Goal: Task Accomplishment & Management: Use online tool/utility

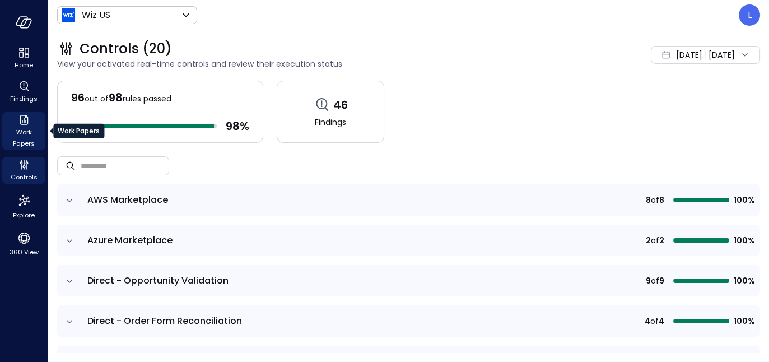
click at [27, 129] on span "Work Papers" at bounding box center [24, 138] width 34 height 22
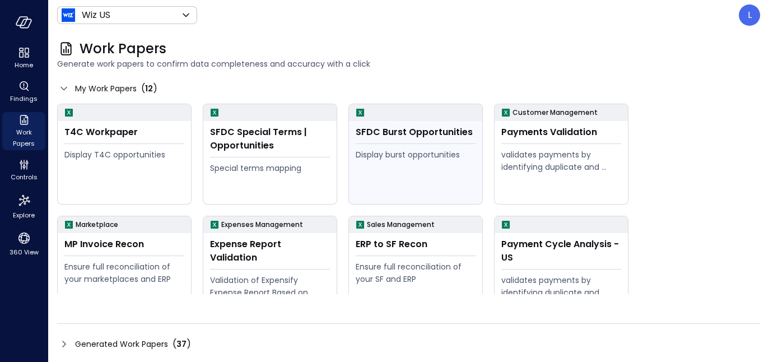
click at [402, 151] on div "Display burst opportunities" at bounding box center [416, 154] width 120 height 12
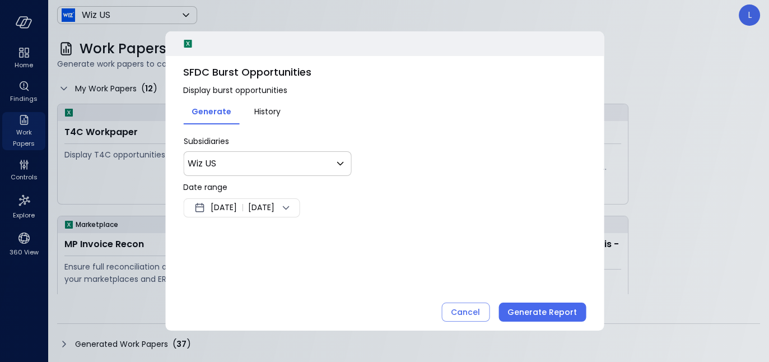
click at [292, 206] on icon at bounding box center [285, 207] width 13 height 13
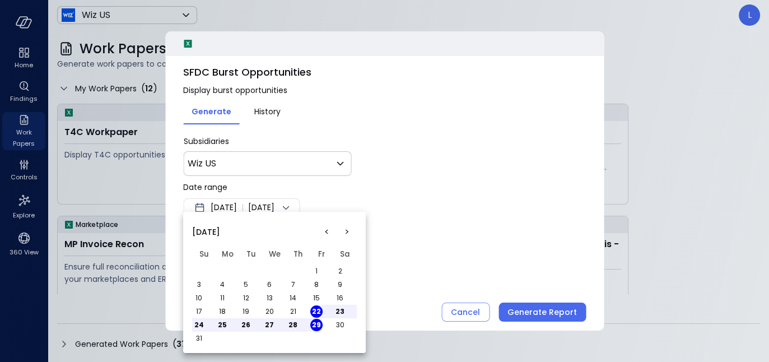
click at [316, 269] on button "1" at bounding box center [316, 271] width 12 height 12
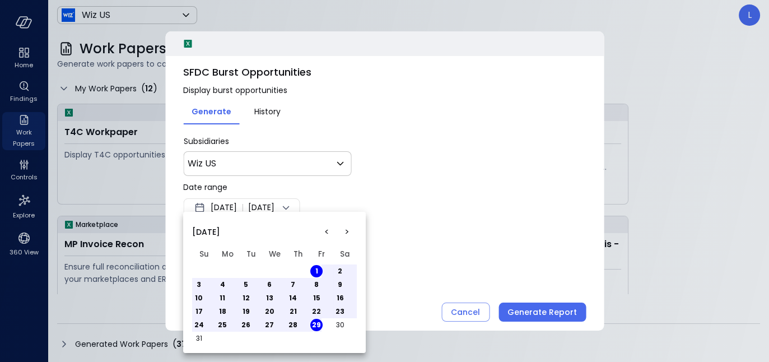
click at [318, 323] on button "29" at bounding box center [316, 325] width 12 height 12
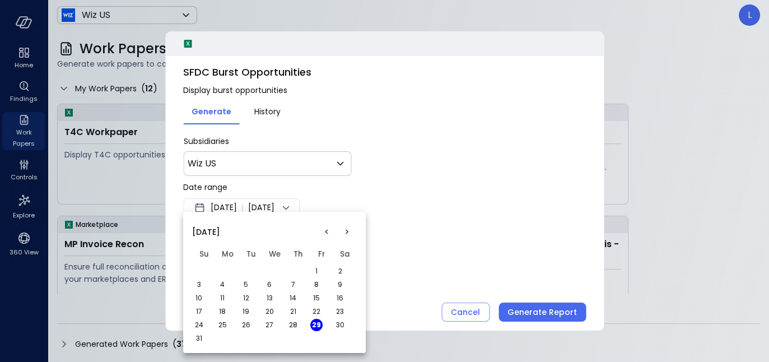
click at [421, 246] on div at bounding box center [384, 181] width 769 height 362
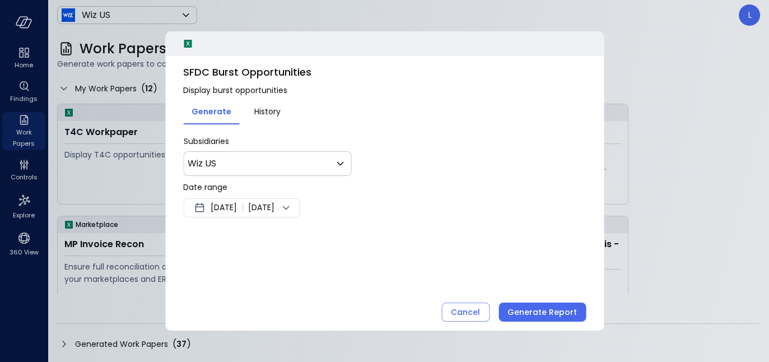
click at [274, 209] on span "[DATE]" at bounding box center [261, 207] width 26 height 13
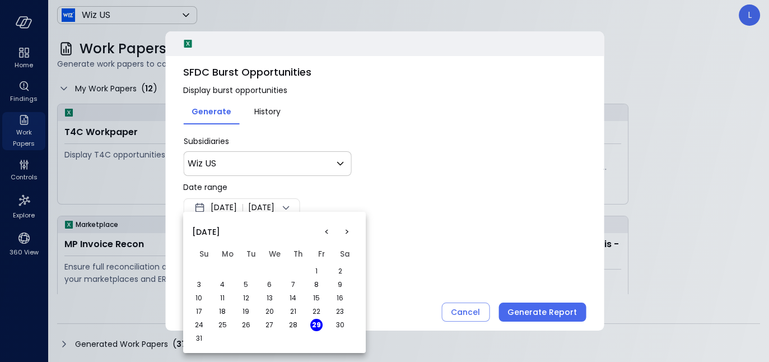
click at [319, 268] on button "1" at bounding box center [316, 271] width 12 height 12
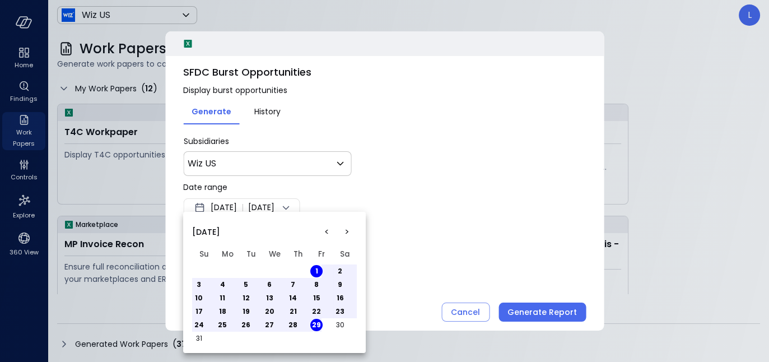
click at [470, 235] on div at bounding box center [384, 181] width 769 height 362
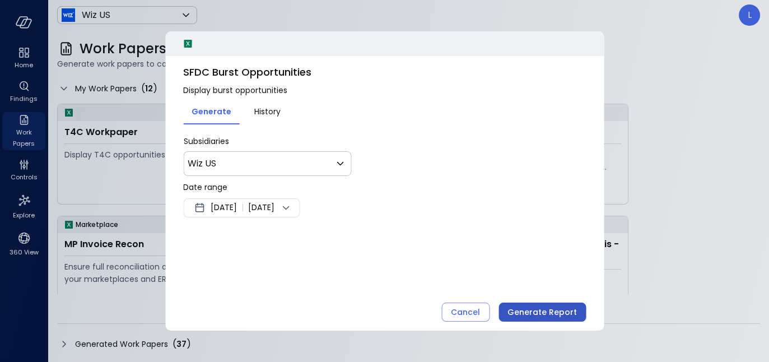
click at [545, 312] on div "Generate Report" at bounding box center [541, 312] width 69 height 14
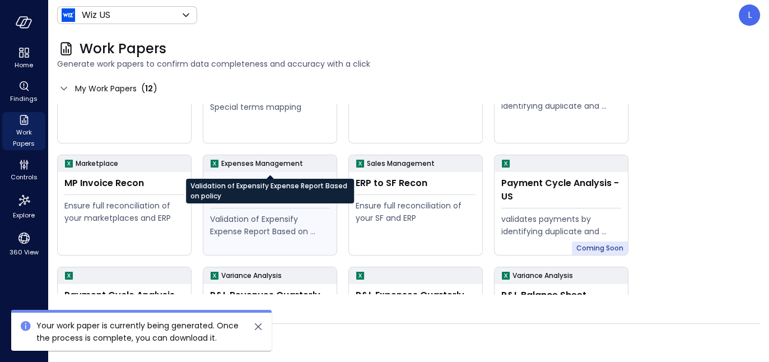
scroll to position [134, 0]
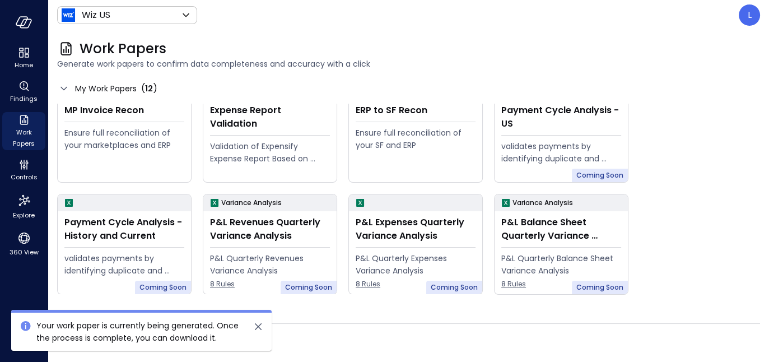
click at [260, 323] on icon "close" at bounding box center [257, 326] width 13 height 13
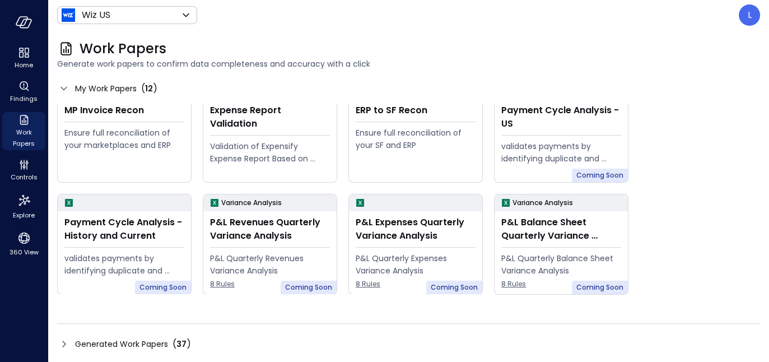
drag, startPoint x: 69, startPoint y: 343, endPoint x: 123, endPoint y: 107, distance: 242.3
click at [69, 343] on icon at bounding box center [63, 343] width 13 height 13
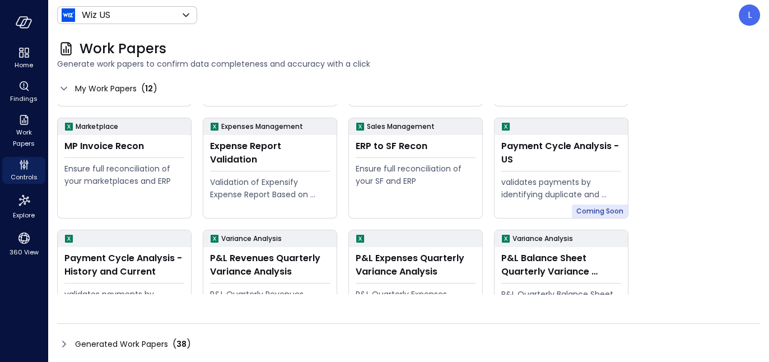
scroll to position [134, 0]
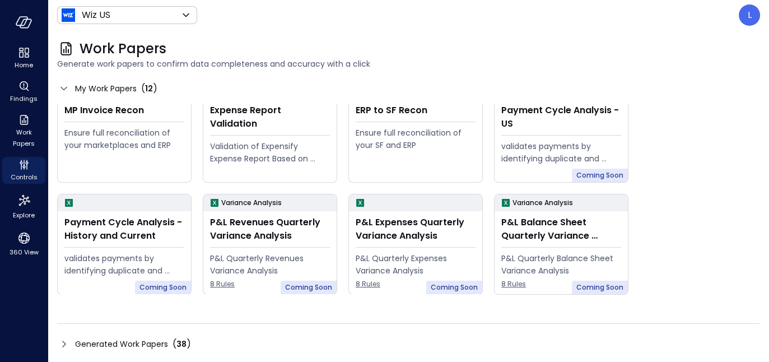
click at [62, 342] on icon at bounding box center [63, 343] width 13 height 13
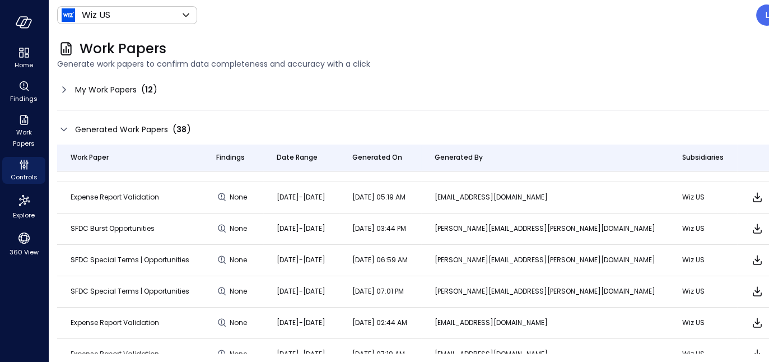
scroll to position [0, 0]
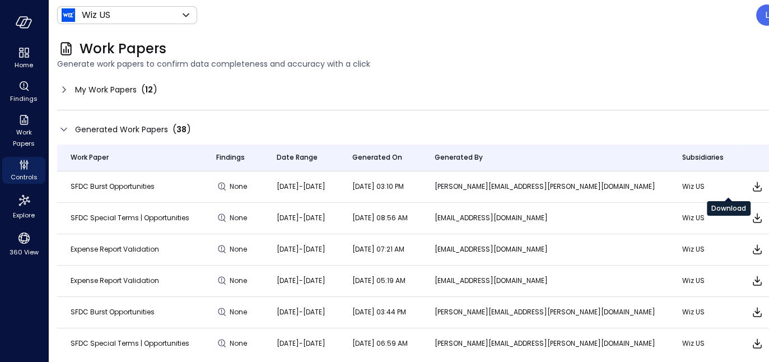
click at [753, 188] on icon "Download" at bounding box center [757, 187] width 9 height 10
